Goal: Information Seeking & Learning: Learn about a topic

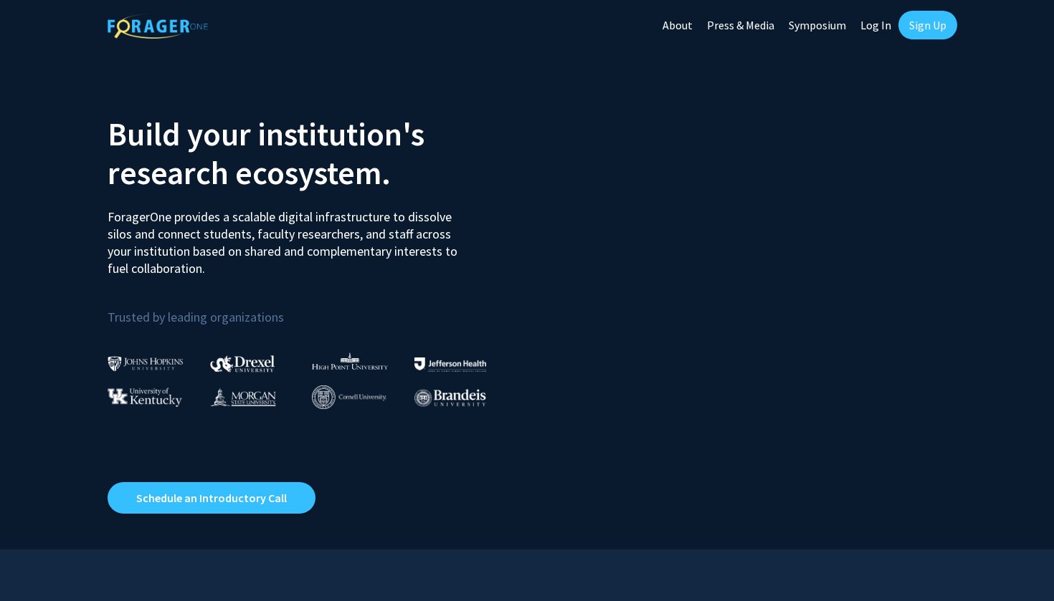
click at [862, 29] on link "Log In" at bounding box center [875, 25] width 45 height 50
select select
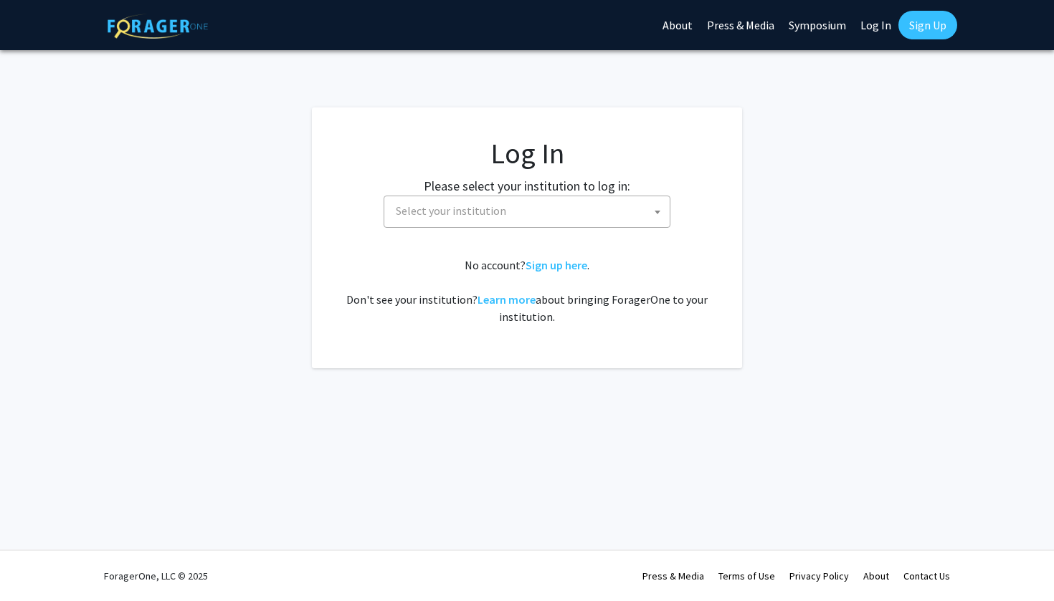
click at [493, 212] on span "Select your institution" at bounding box center [451, 211] width 110 height 14
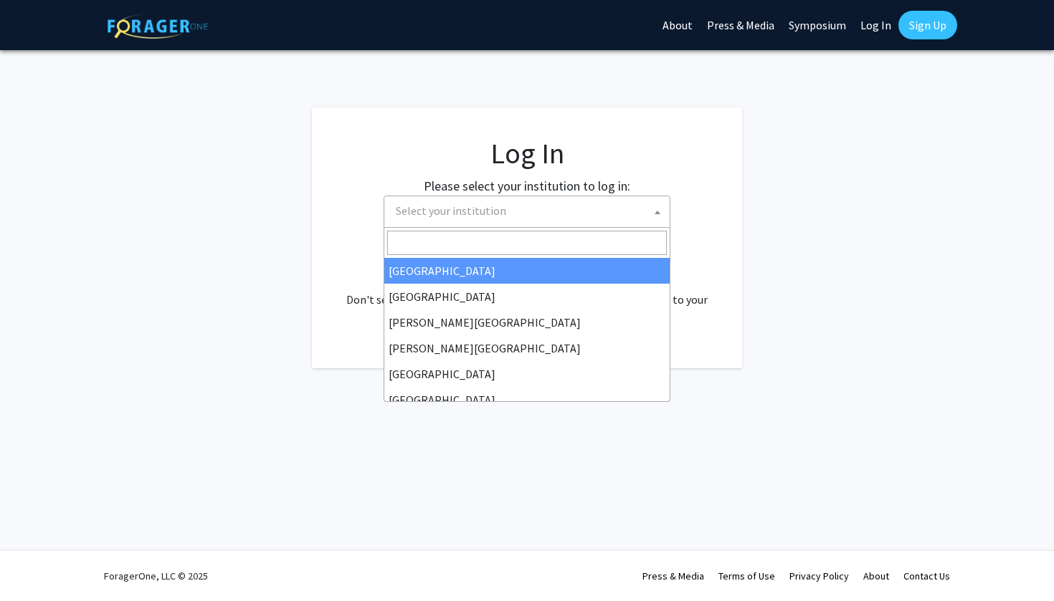
type input "o"
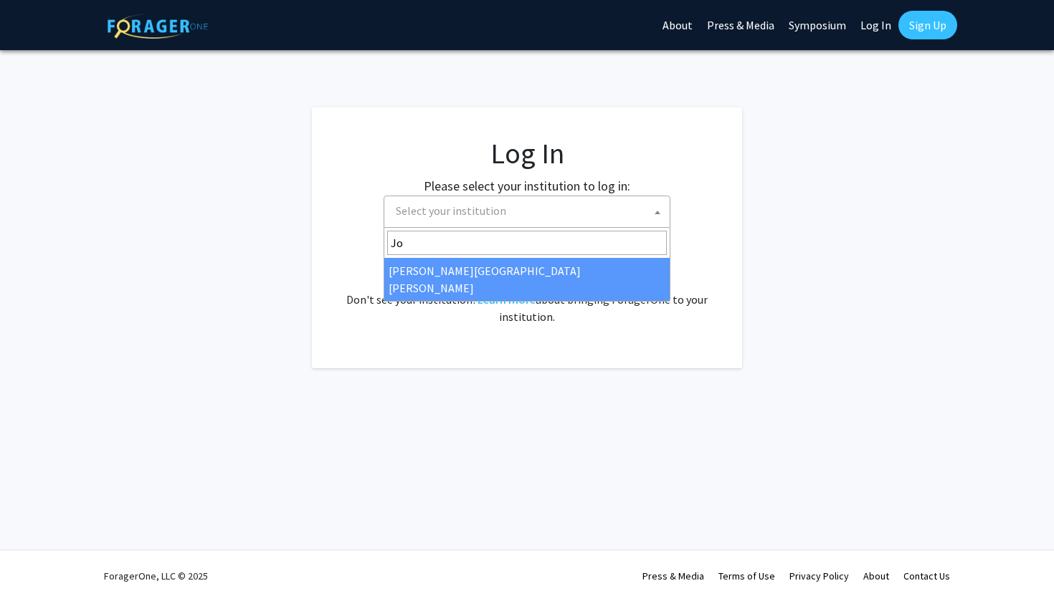
type input "Joh"
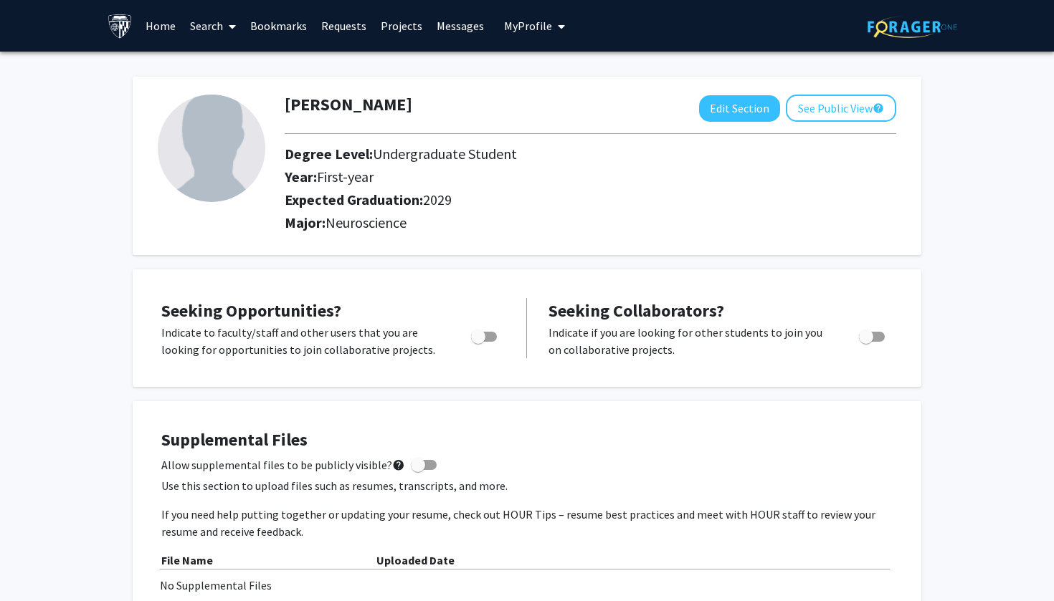
click at [533, 29] on span "My Profile" at bounding box center [528, 26] width 48 height 14
click at [556, 73] on span "[PERSON_NAME]" at bounding box center [593, 67] width 87 height 16
click at [178, 25] on link "Home" at bounding box center [160, 26] width 44 height 50
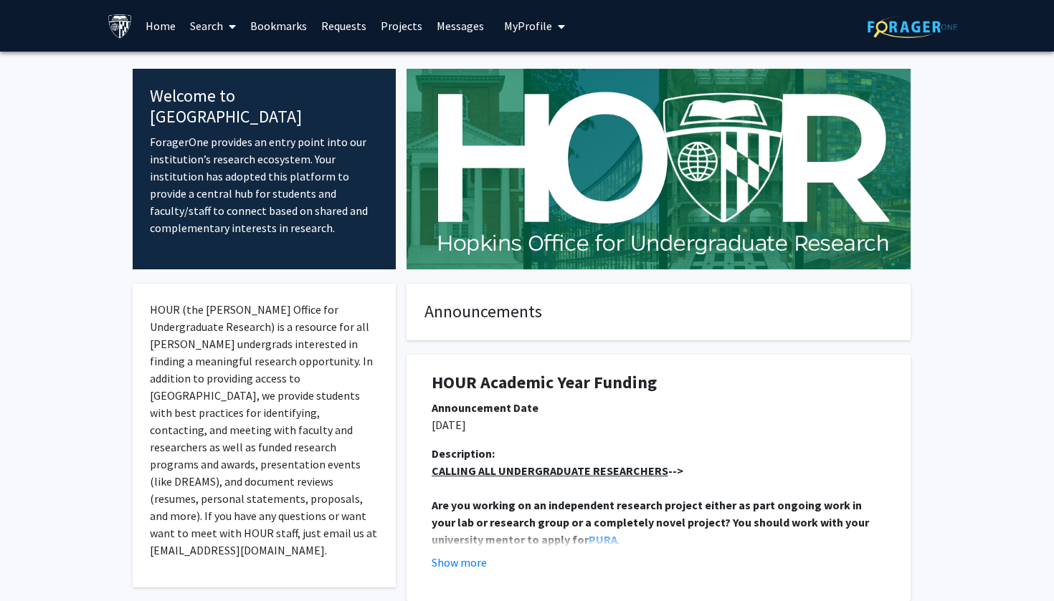
click at [215, 33] on link "Search" at bounding box center [213, 26] width 60 height 50
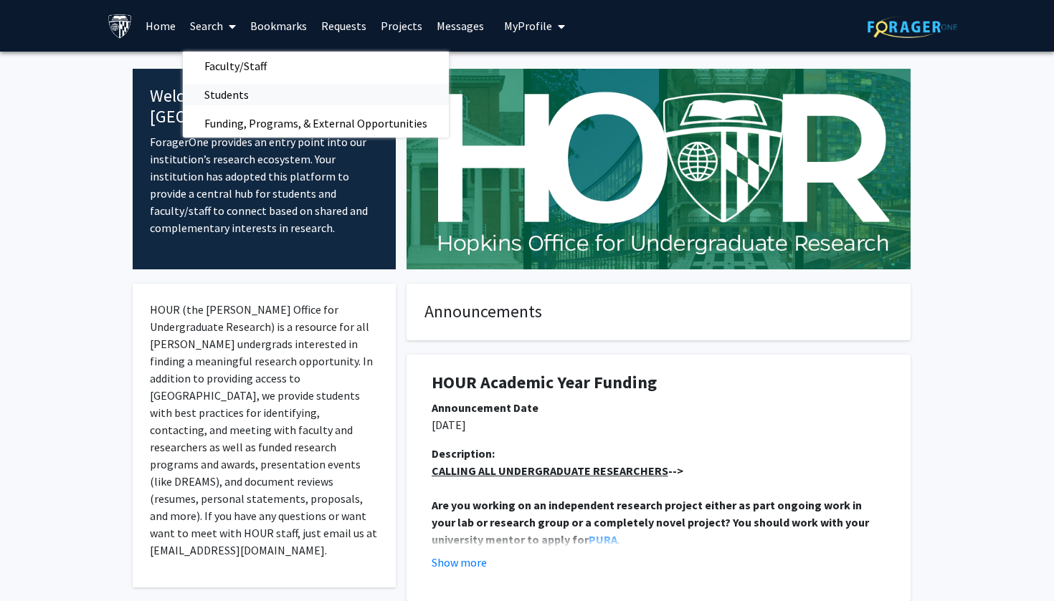
click at [246, 87] on span "Students" at bounding box center [226, 94] width 87 height 29
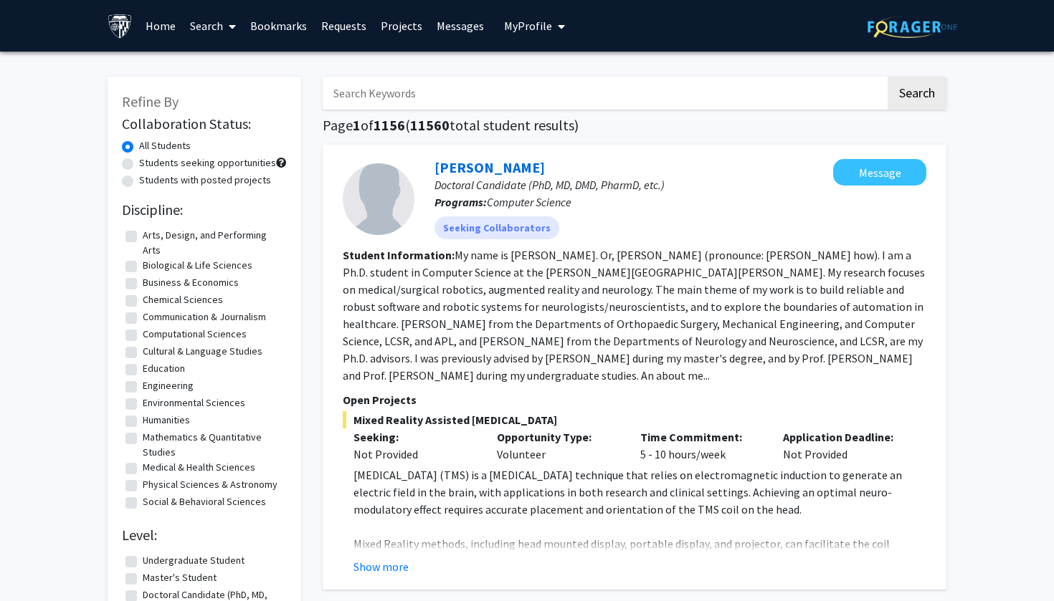
click at [484, 106] on input "Search Keywords" at bounding box center [604, 93] width 563 height 33
type input "W"
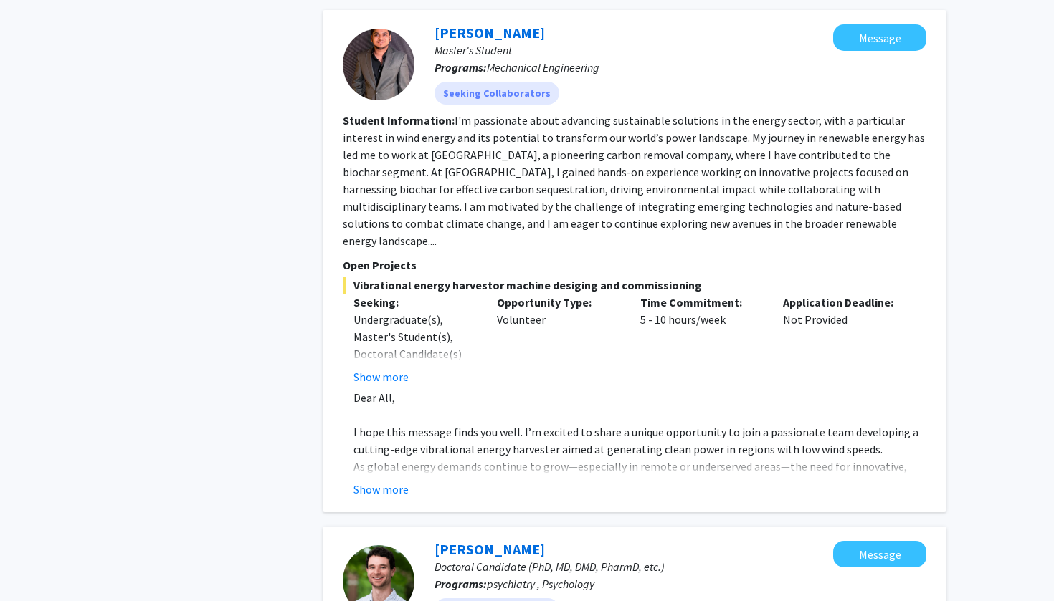
scroll to position [2215, 0]
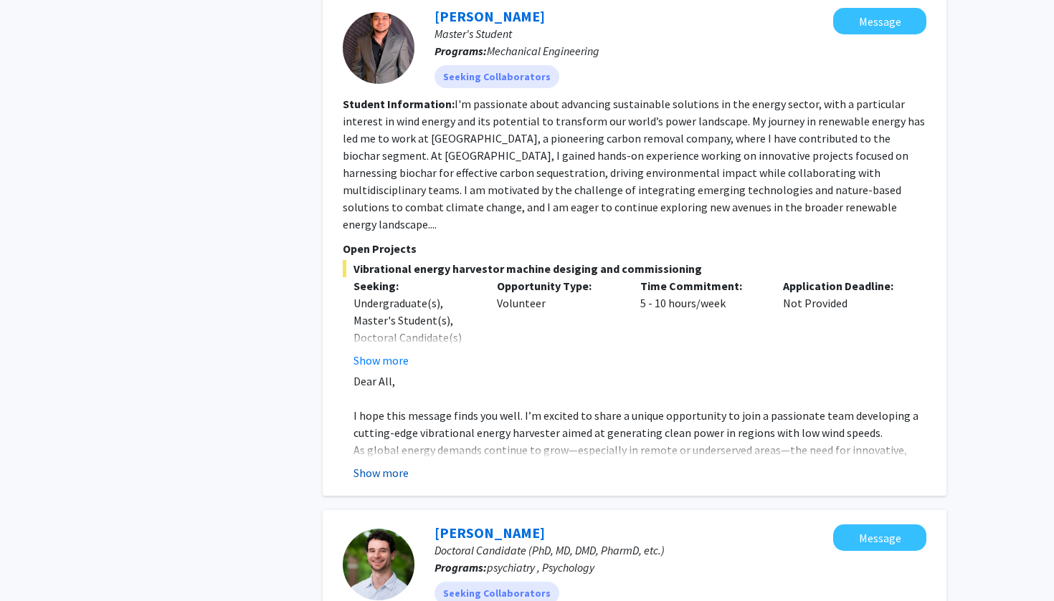
click at [394, 464] on button "Show more" at bounding box center [380, 472] width 55 height 17
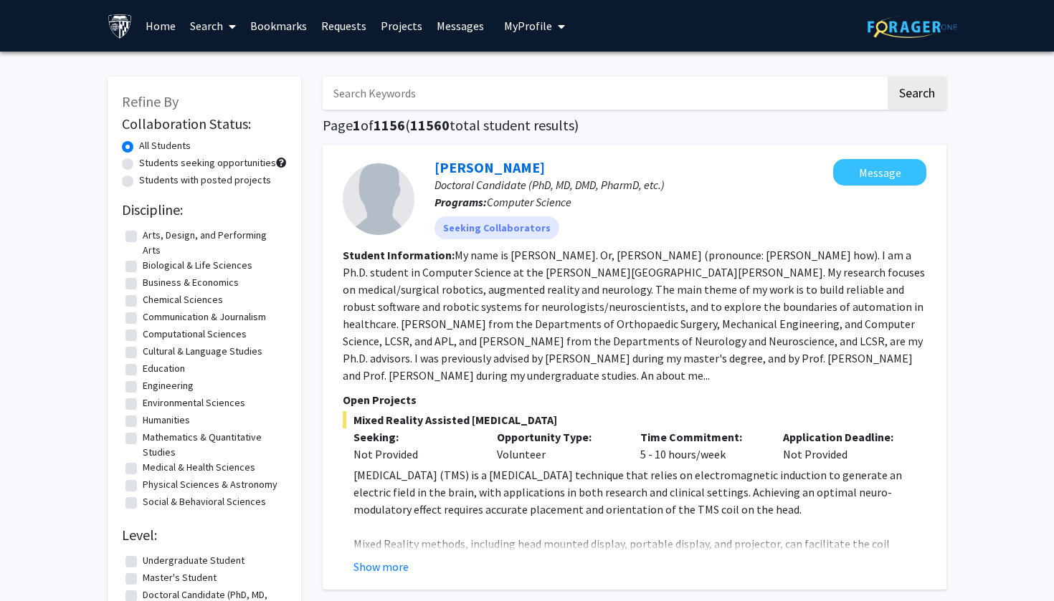
scroll to position [0, 0]
click at [222, 186] on label "Students with posted projects" at bounding box center [205, 180] width 132 height 15
click at [148, 182] on input "Students with posted projects" at bounding box center [143, 177] width 9 height 9
radio input "true"
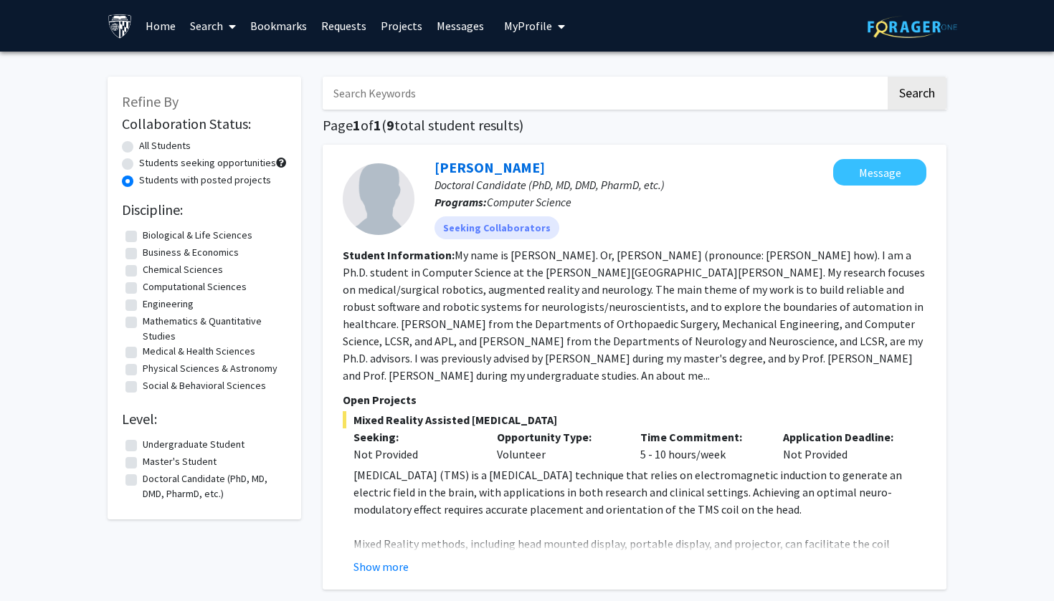
click at [195, 166] on label "Students seeking opportunities" at bounding box center [207, 163] width 137 height 15
click at [148, 165] on input "Students seeking opportunities" at bounding box center [143, 160] width 9 height 9
radio input "true"
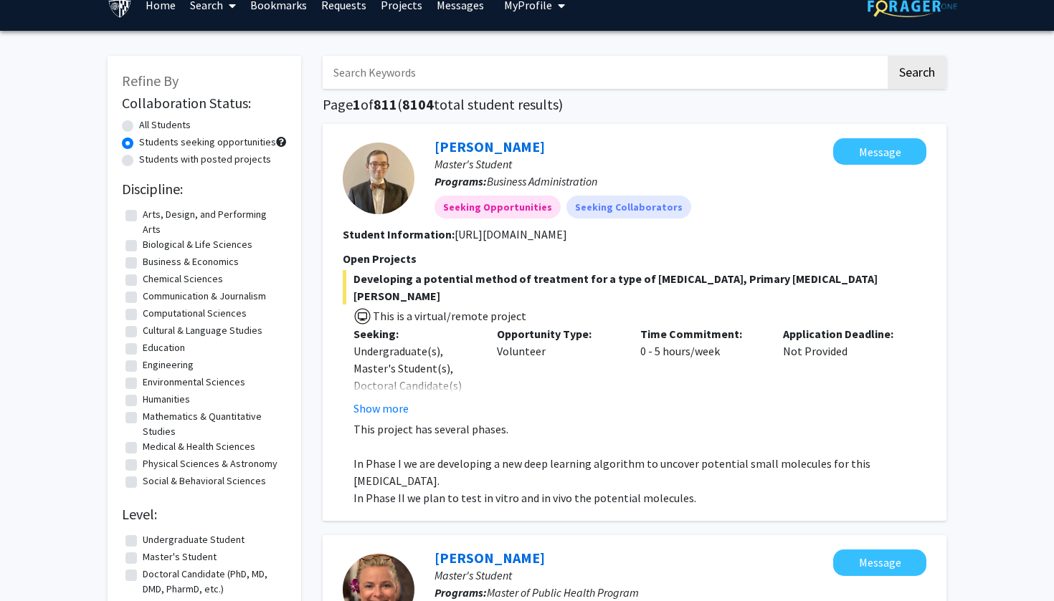
scroll to position [-12, 0]
